Goal: Task Accomplishment & Management: Use online tool/utility

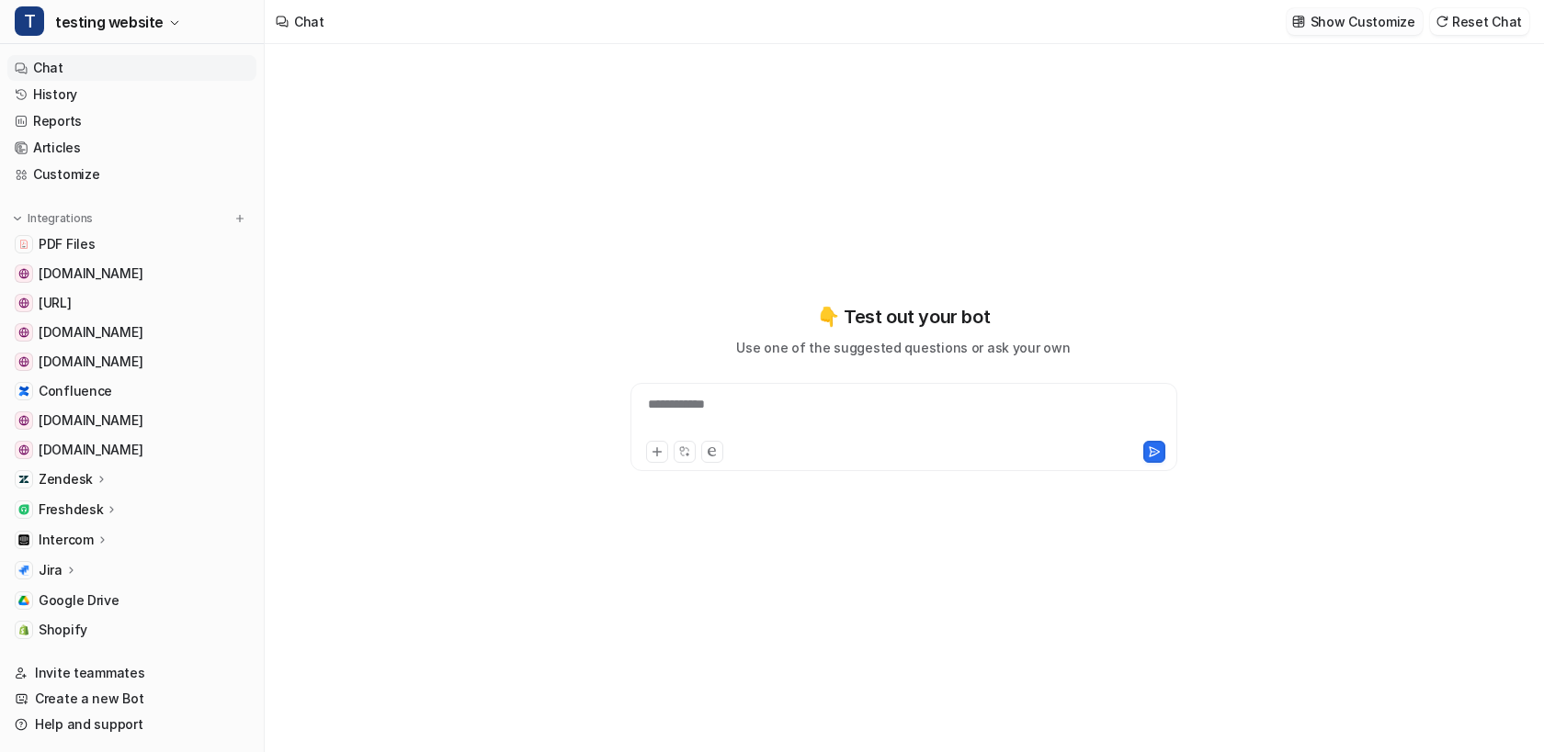
click at [1325, 26] on p "Show Customize" at bounding box center [1362, 21] width 105 height 19
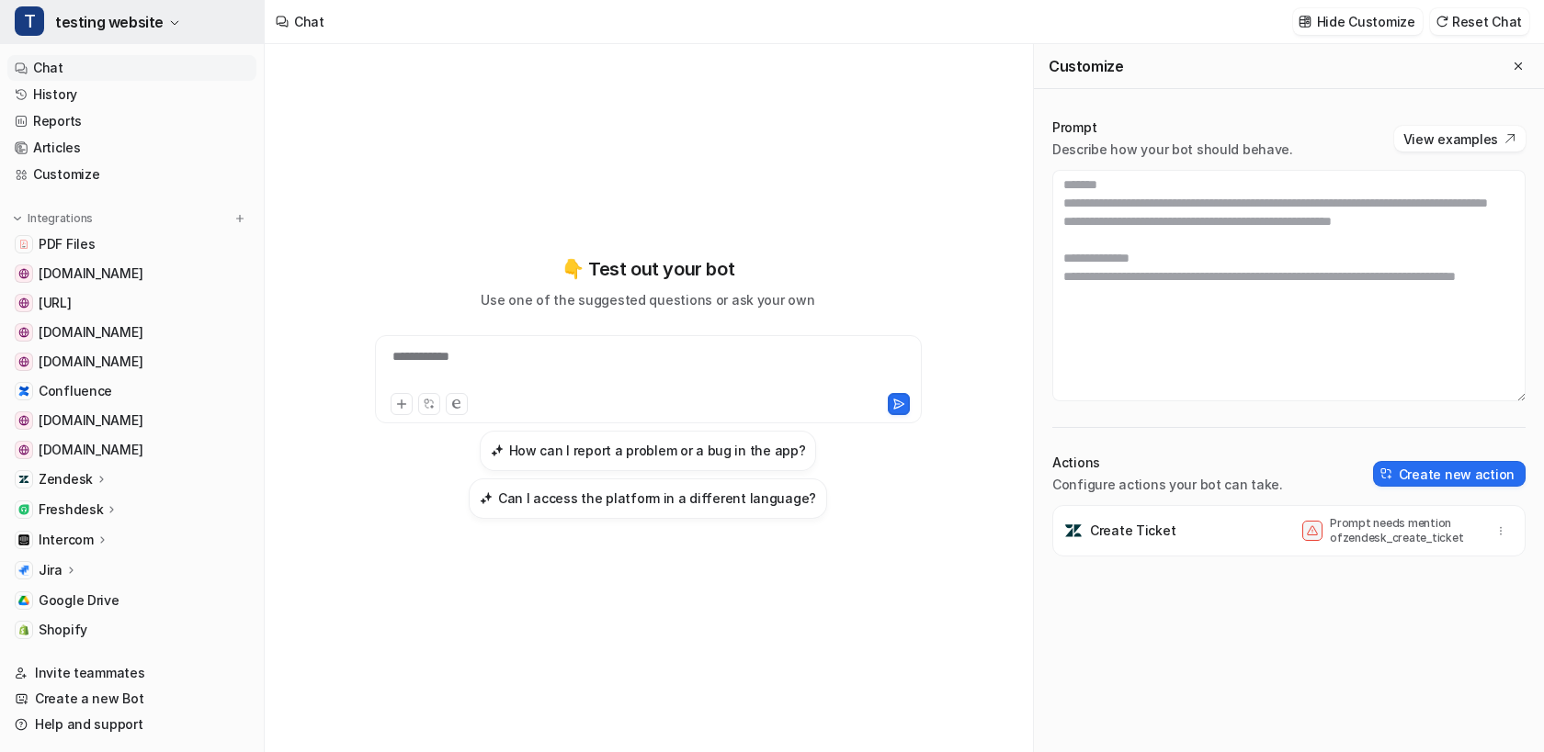
click at [162, 28] on button "T testing website" at bounding box center [132, 22] width 264 height 44
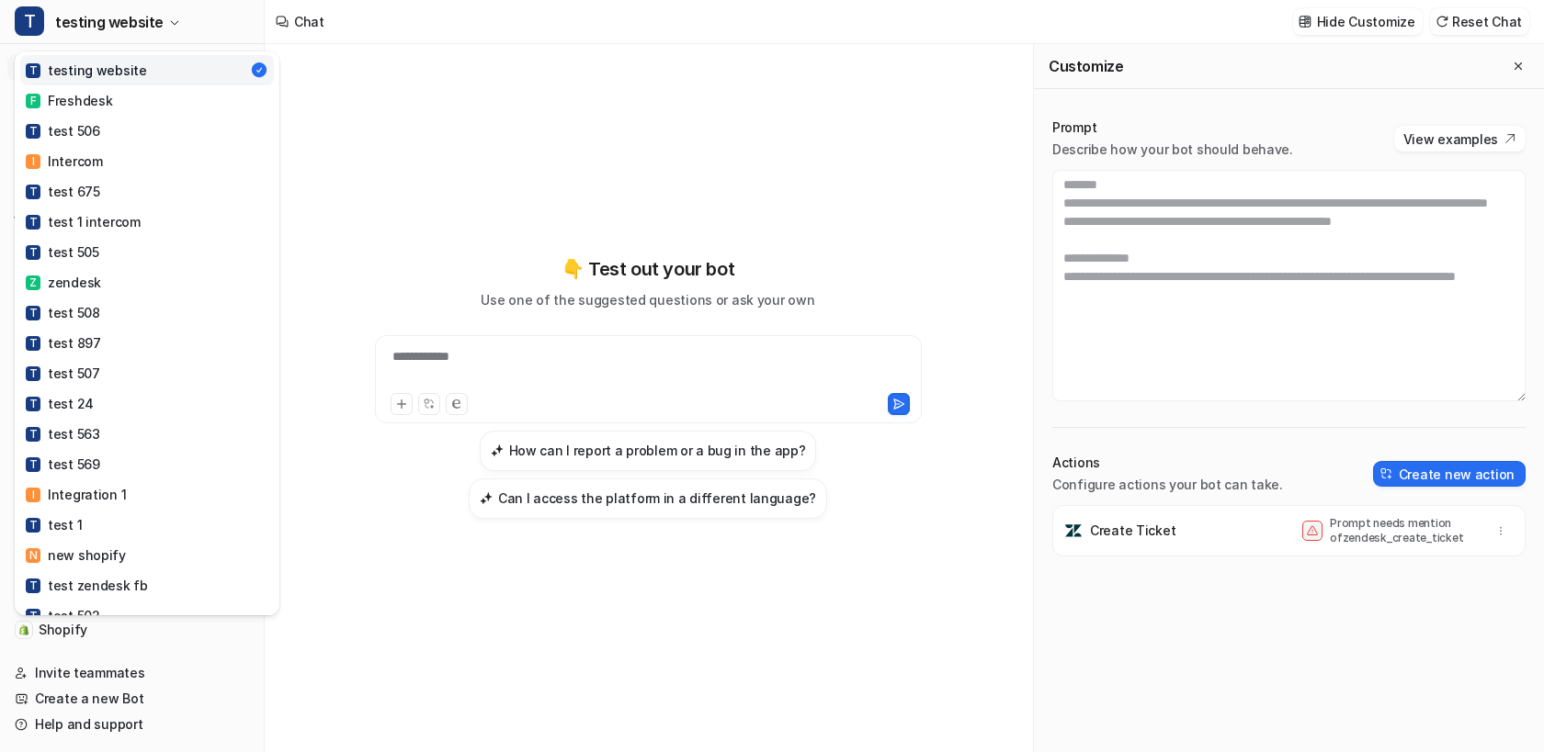
click at [1340, 277] on div "T testing website T testing website F Freshdesk T test 506 I Intercom T test 67…" at bounding box center [772, 376] width 1544 height 752
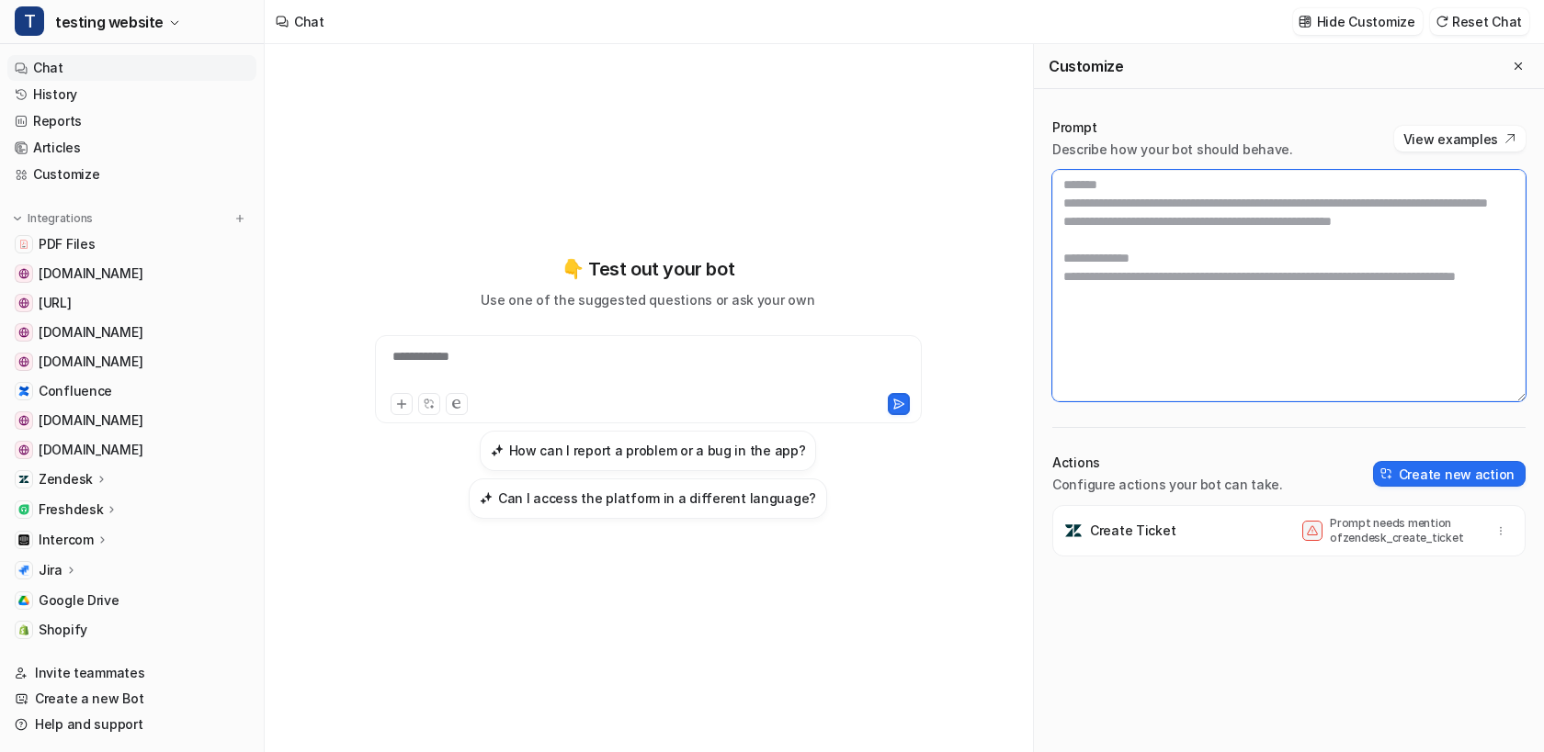
click at [1268, 283] on textarea at bounding box center [1288, 286] width 473 height 232
type textarea "*"
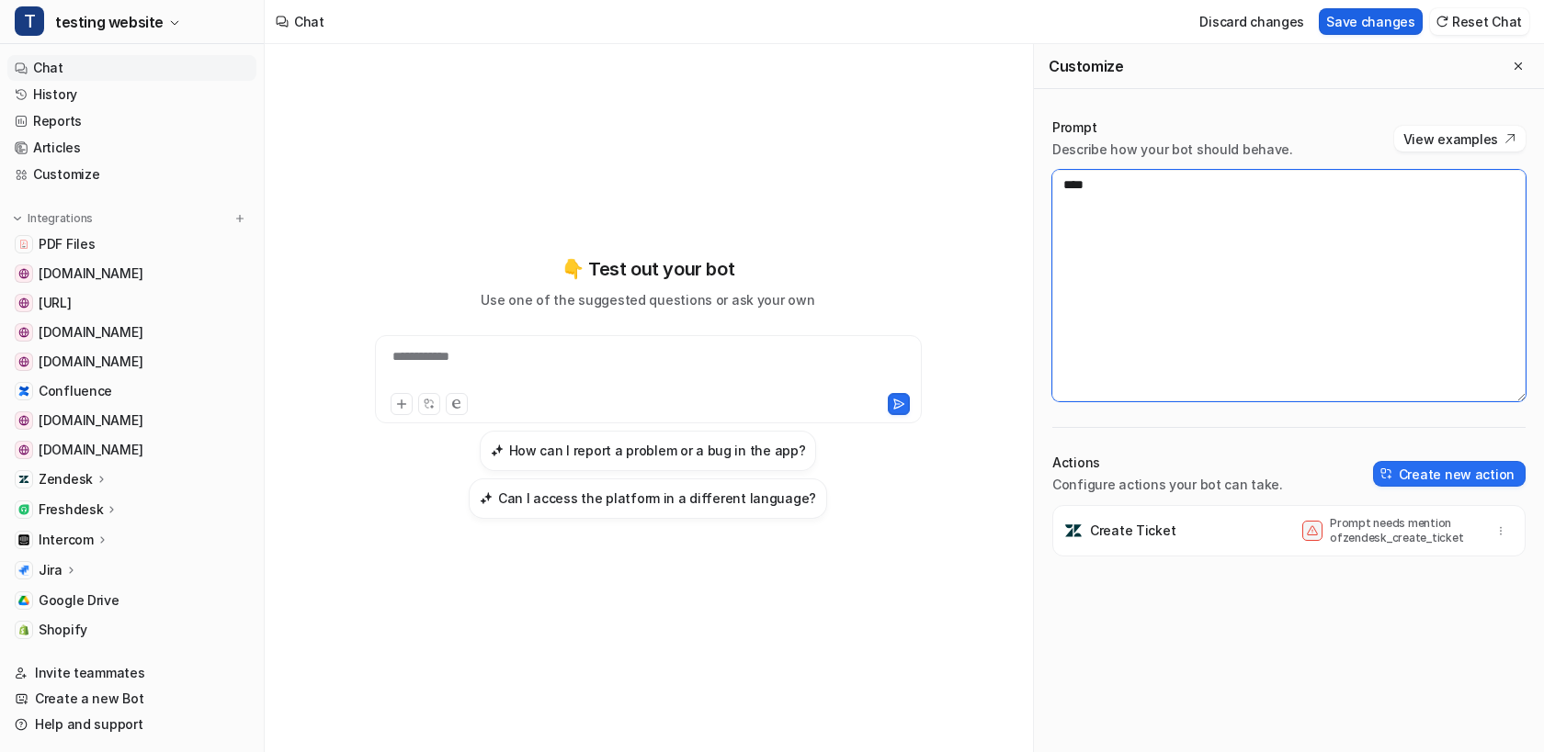
type textarea "****"
click at [1363, 11] on button "Save changes" at bounding box center [1370, 21] width 104 height 27
click at [1171, 266] on textarea "****" at bounding box center [1288, 286] width 473 height 232
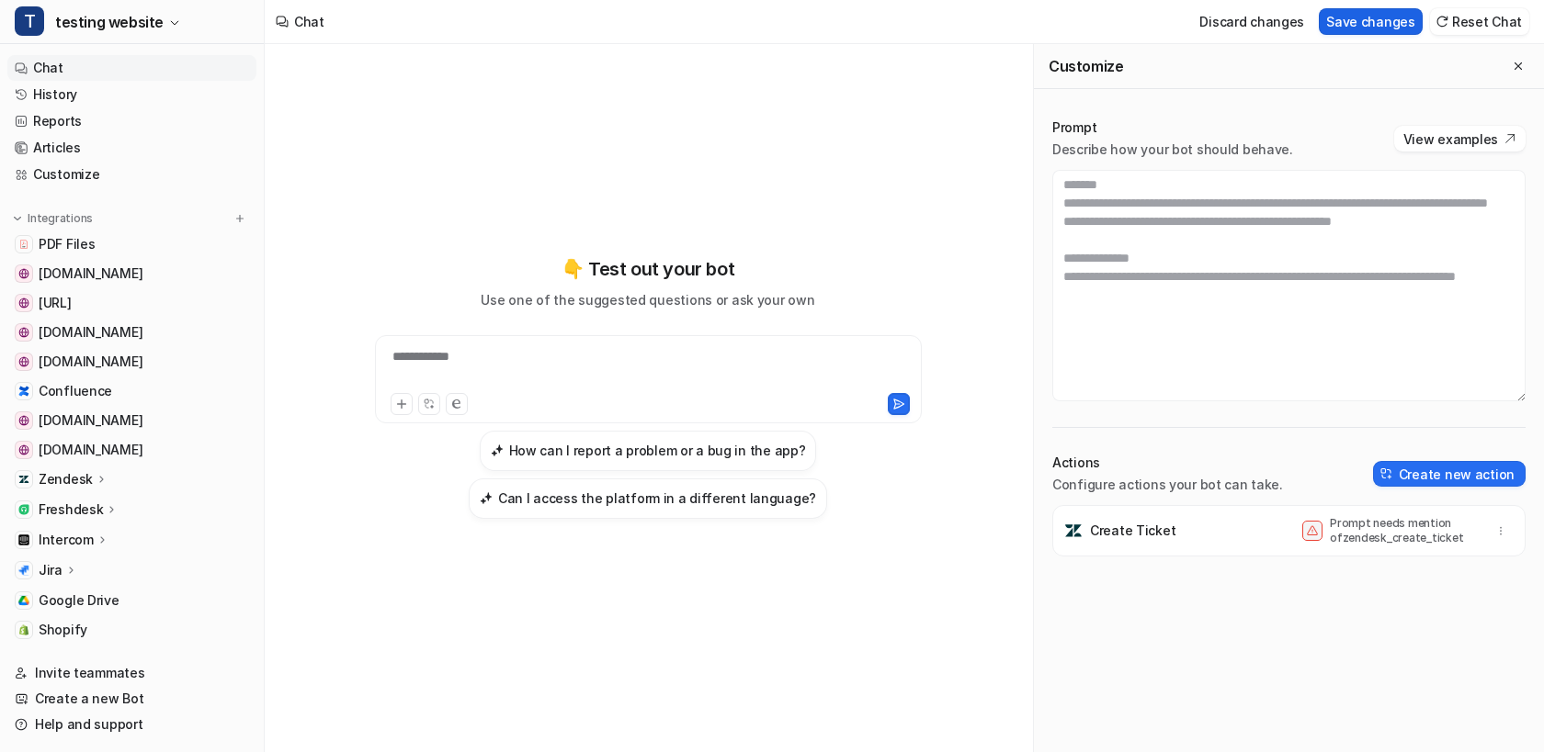
click at [1351, 31] on button "Save changes" at bounding box center [1370, 21] width 104 height 27
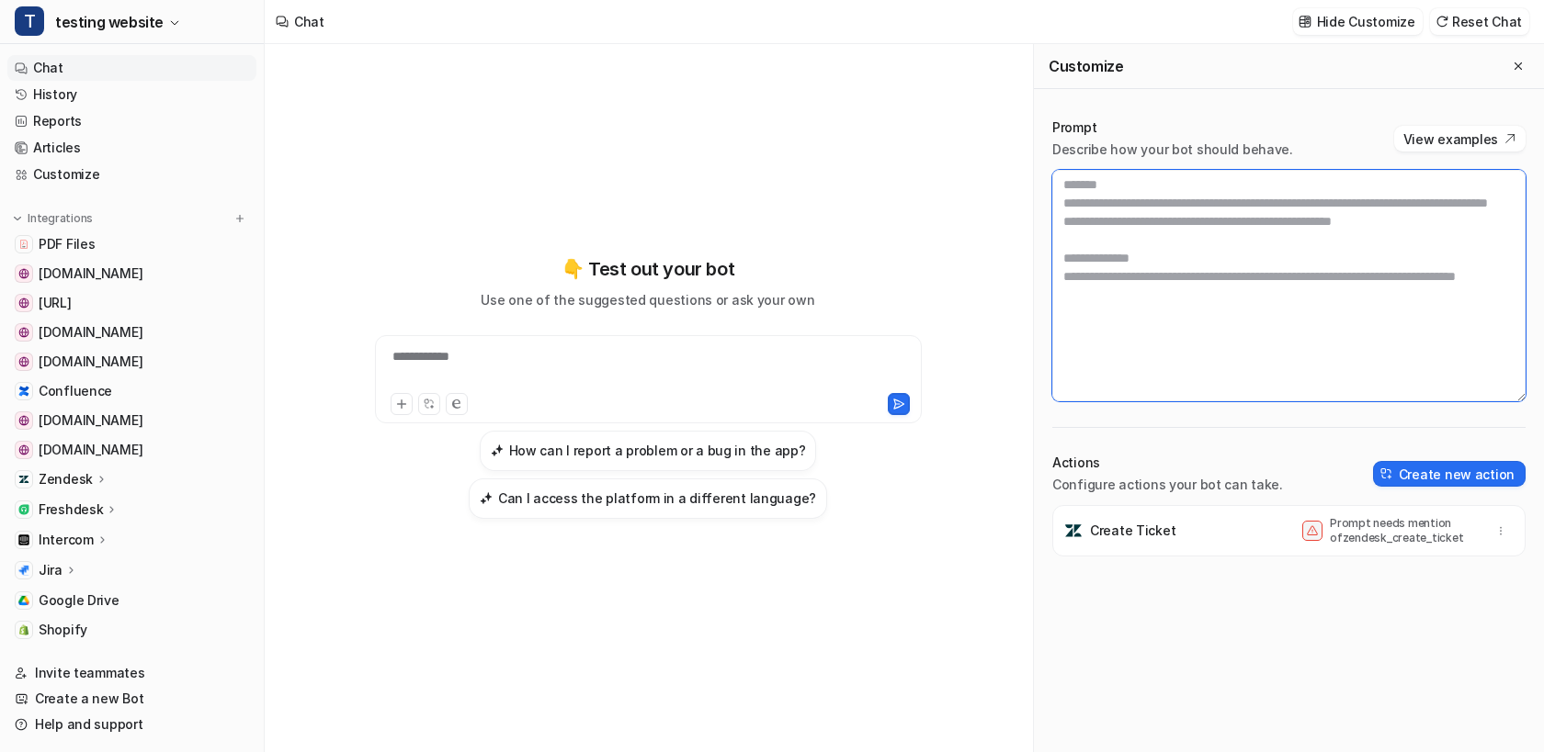
click at [1163, 376] on textarea at bounding box center [1288, 286] width 473 height 232
click at [1141, 331] on textarea at bounding box center [1288, 286] width 473 height 232
click at [1127, 322] on textarea at bounding box center [1288, 286] width 473 height 232
click at [1129, 290] on textarea at bounding box center [1288, 286] width 473 height 232
